Goal: Transaction & Acquisition: Obtain resource

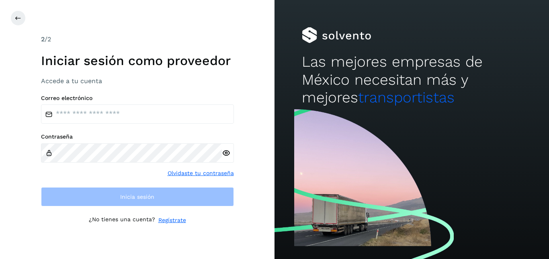
click at [195, 101] on label "Correo electrónico" at bounding box center [137, 98] width 193 height 7
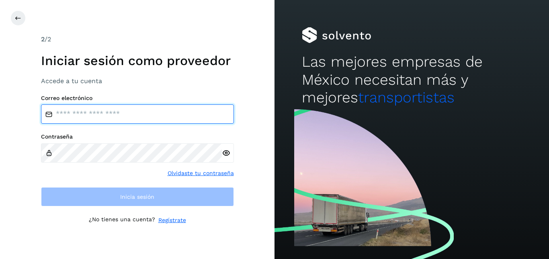
click at [191, 112] on input "email" at bounding box center [137, 114] width 193 height 19
type input "**********"
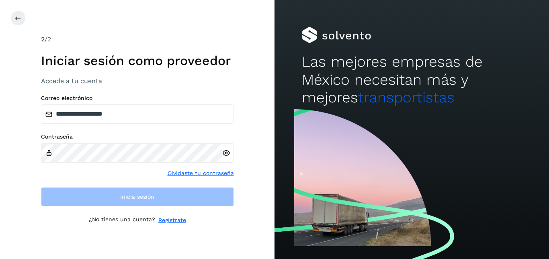
click at [216, 85] on div "**********" at bounding box center [137, 130] width 193 height 190
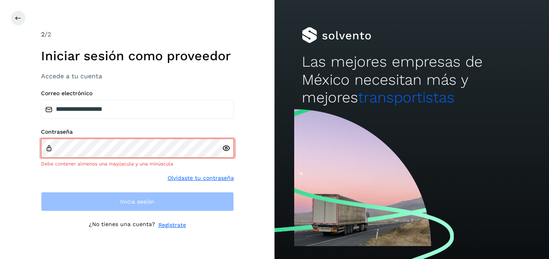
click at [227, 148] on icon at bounding box center [226, 148] width 8 height 8
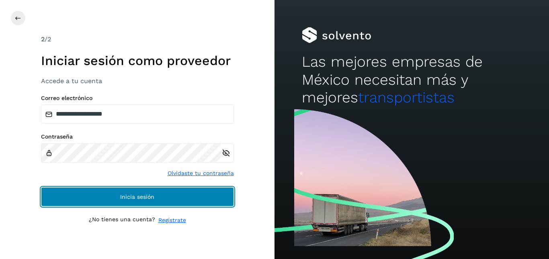
click at [134, 196] on span "Inicia sesión" at bounding box center [137, 197] width 34 height 6
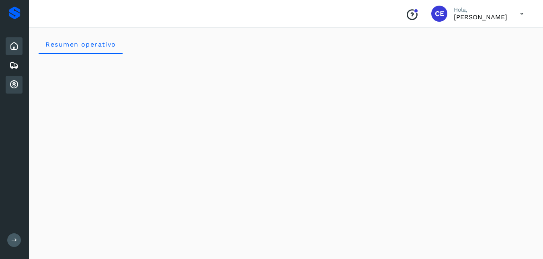
click at [16, 82] on icon at bounding box center [14, 85] width 10 height 10
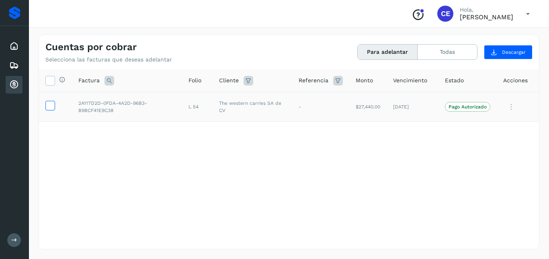
click at [53, 105] on icon at bounding box center [50, 105] width 8 height 8
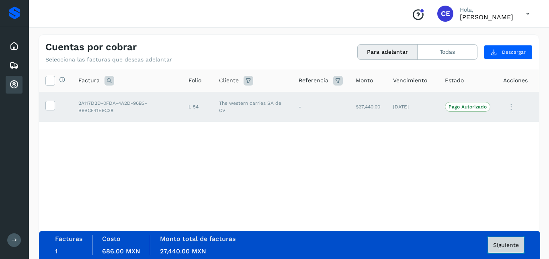
click at [509, 240] on button "Siguiente" at bounding box center [506, 245] width 36 height 16
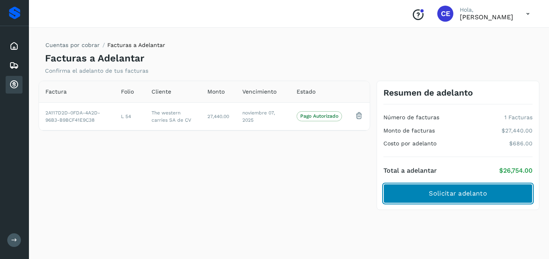
click at [497, 194] on button "Solicitar adelanto" at bounding box center [458, 193] width 149 height 19
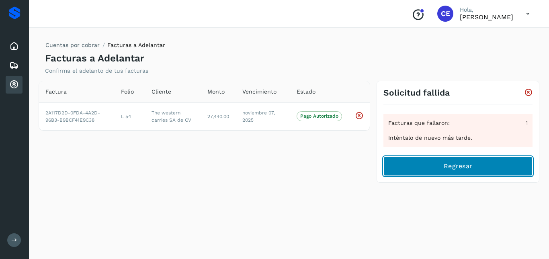
click at [436, 166] on button "Regresar" at bounding box center [458, 166] width 149 height 19
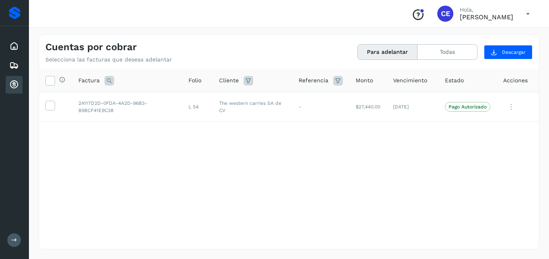
drag, startPoint x: 533, startPoint y: 16, endPoint x: 275, endPoint y: 181, distance: 306.6
click at [275, 181] on div "Selecciona todas las facturas disponibles para adelanto Factura Folio Cliente R…" at bounding box center [289, 143] width 500 height 147
click at [529, 13] on icon at bounding box center [528, 14] width 16 height 16
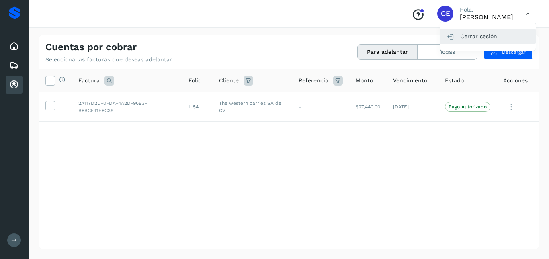
click at [477, 38] on div "Cerrar sesión" at bounding box center [488, 36] width 96 height 15
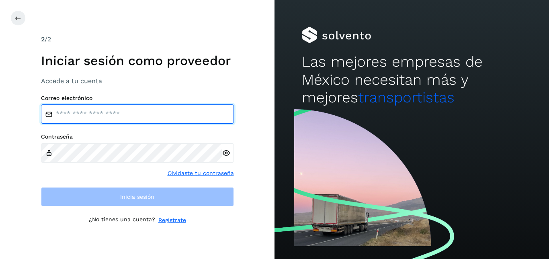
click at [146, 116] on input "email" at bounding box center [137, 114] width 193 height 19
type input "**********"
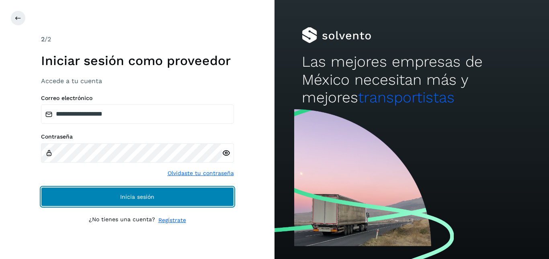
click at [138, 188] on button "Inicia sesión" at bounding box center [137, 196] width 193 height 19
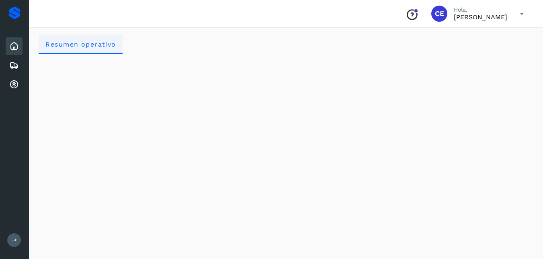
click at [96, 46] on span "Resumen operativo" at bounding box center [80, 45] width 71 height 8
click at [13, 83] on icon at bounding box center [14, 85] width 10 height 10
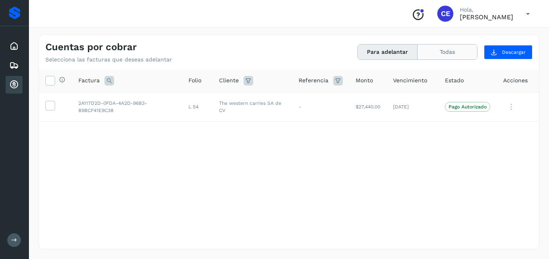
click at [445, 49] on button "Todas" at bounding box center [448, 52] width 60 height 15
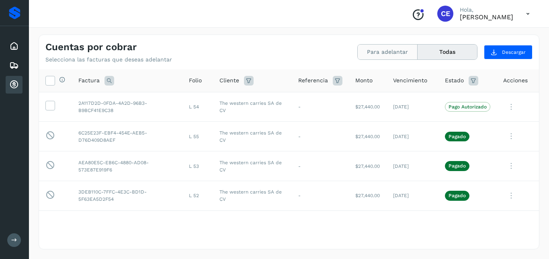
click at [380, 53] on button "Para adelantar" at bounding box center [388, 52] width 60 height 15
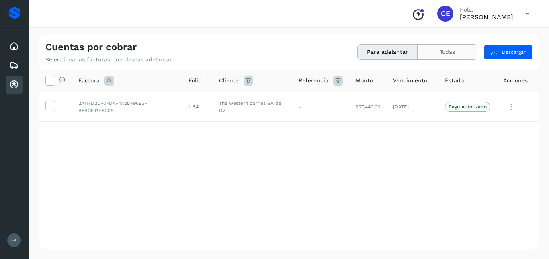
click at [451, 53] on button "Todas" at bounding box center [448, 52] width 60 height 15
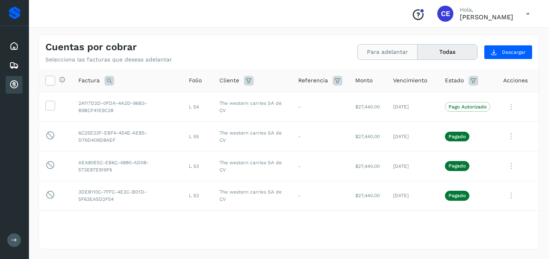
click at [388, 50] on button "Para adelantar" at bounding box center [388, 52] width 60 height 15
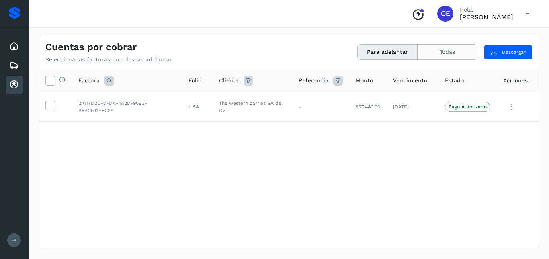
click at [442, 48] on button "Todas" at bounding box center [448, 52] width 60 height 15
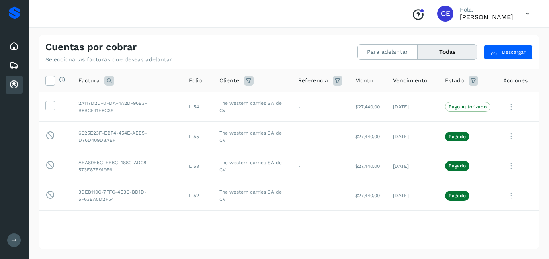
click at [523, 11] on icon at bounding box center [528, 14] width 16 height 16
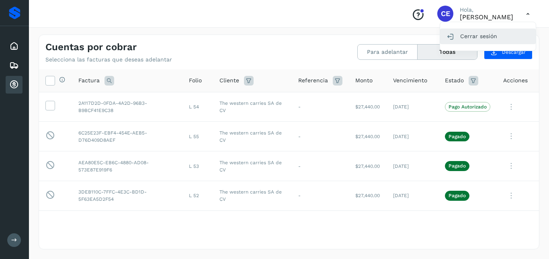
click at [475, 38] on div "Cerrar sesión" at bounding box center [488, 36] width 96 height 15
